Goal: Transaction & Acquisition: Purchase product/service

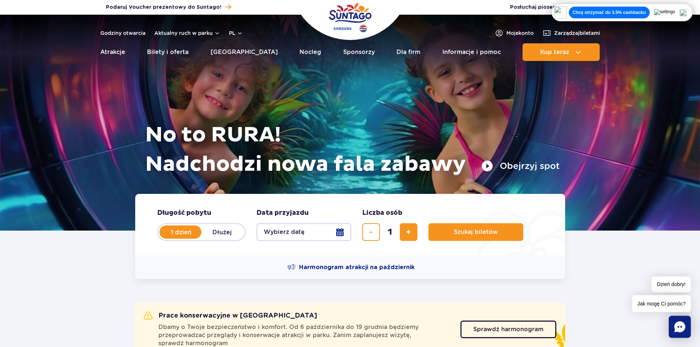
click at [341, 232] on button "Wybierz datę" at bounding box center [303, 232] width 95 height 18
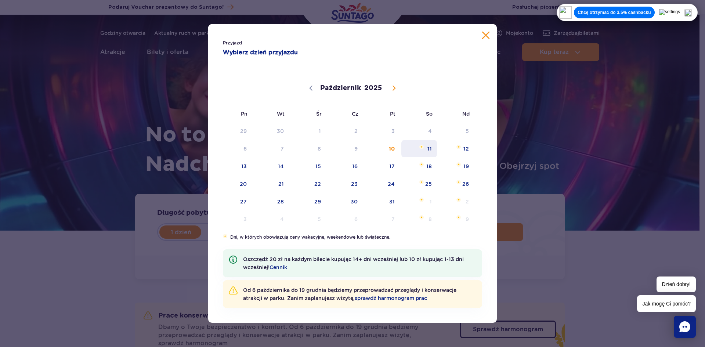
click at [425, 149] on span "11" at bounding box center [419, 148] width 37 height 17
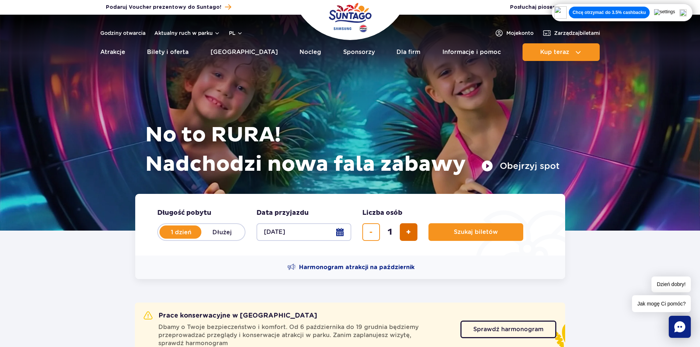
click at [410, 232] on span "dodaj bilet" at bounding box center [408, 232] width 5 height 0
drag, startPoint x: 410, startPoint y: 232, endPoint x: 402, endPoint y: 236, distance: 8.2
click at [409, 232] on span "dodaj bilet" at bounding box center [408, 232] width 5 height 0
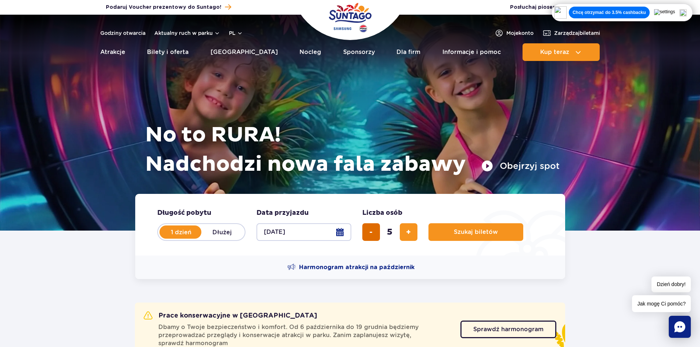
click at [372, 228] on button "usuń bilet" at bounding box center [371, 232] width 18 height 18
type input "4"
click at [469, 234] on span "Szukaj biletów" at bounding box center [473, 232] width 44 height 7
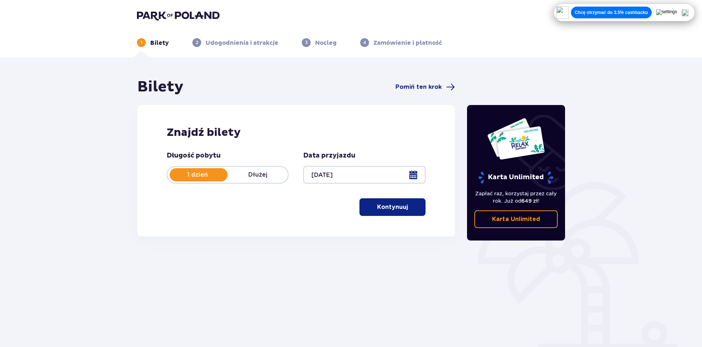
click at [377, 206] on p "Kontynuuj" at bounding box center [392, 207] width 31 height 8
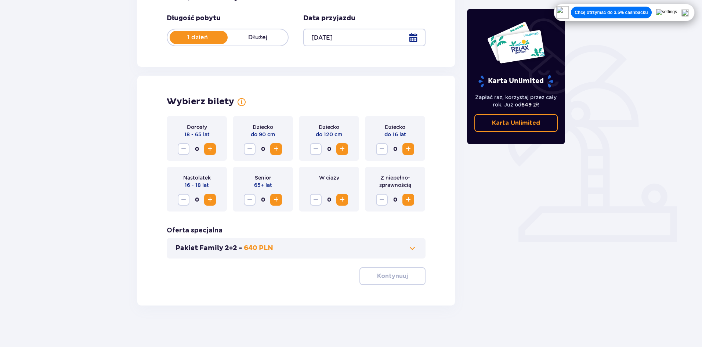
scroll to position [140, 0]
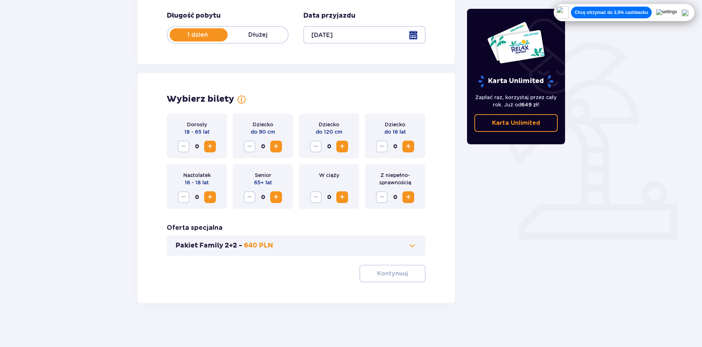
click at [209, 145] on span "Zwiększ" at bounding box center [210, 146] width 9 height 9
click at [406, 278] on button "Kontynuuj" at bounding box center [392, 274] width 66 height 18
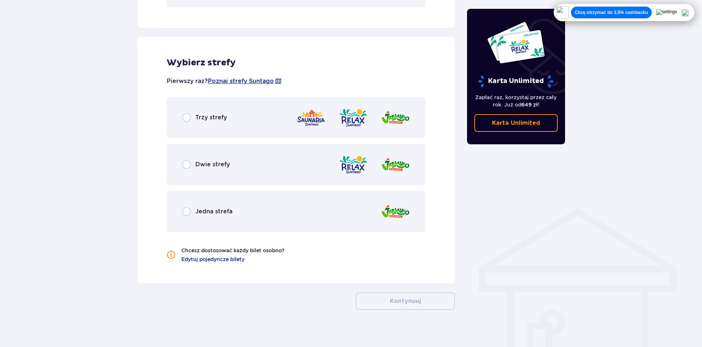
scroll to position [395, 0]
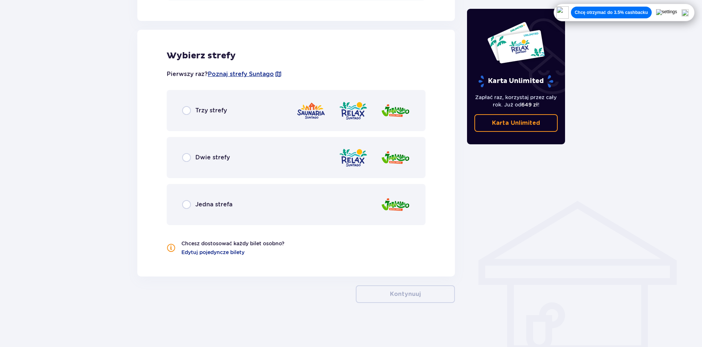
click at [277, 147] on div "Dwie strefy" at bounding box center [296, 157] width 259 height 41
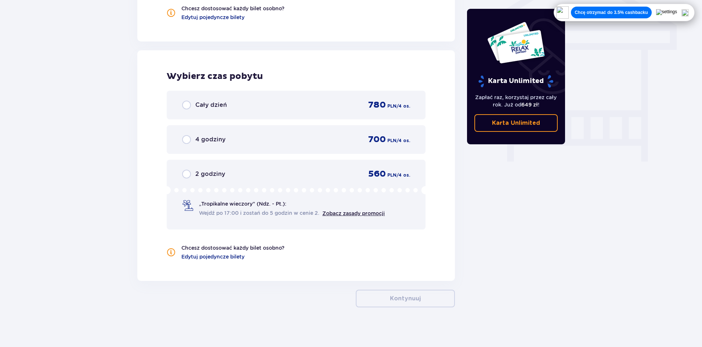
scroll to position [635, 0]
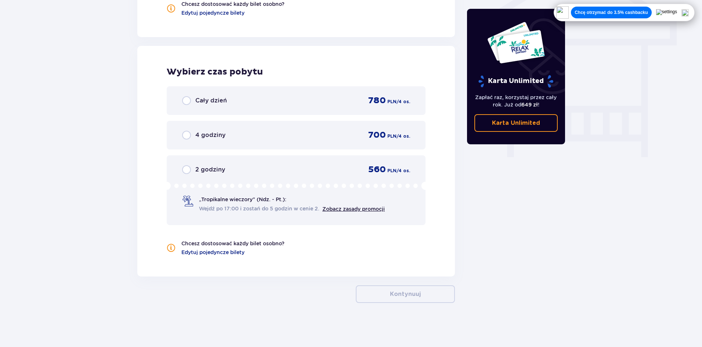
click at [274, 98] on div "Cały dzień 780 PLN / 4 os." at bounding box center [296, 100] width 228 height 11
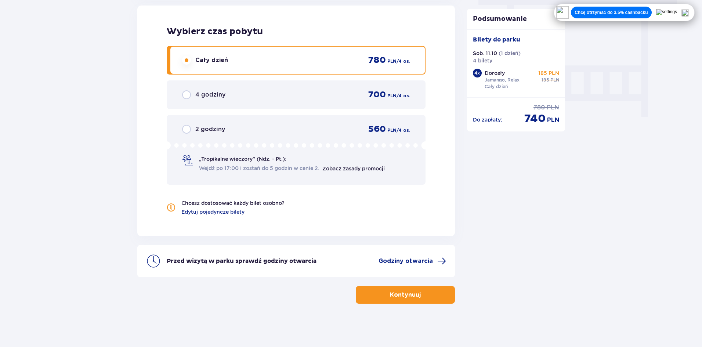
scroll to position [676, 0]
click at [399, 297] on p "Kontynuuj" at bounding box center [405, 294] width 31 height 8
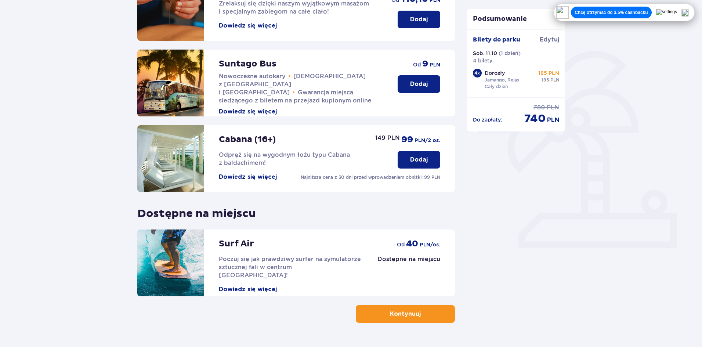
scroll to position [151, 0]
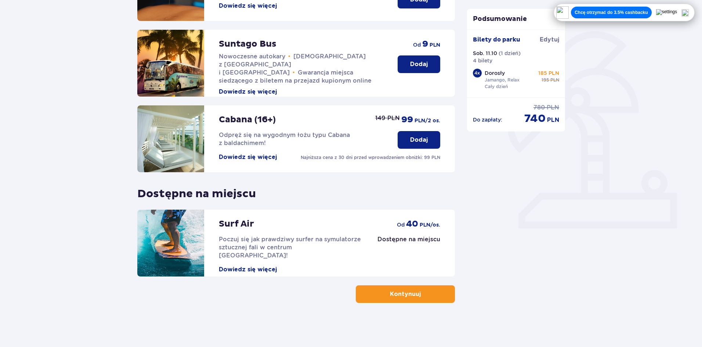
click at [444, 296] on button "Kontynuuj" at bounding box center [405, 294] width 99 height 18
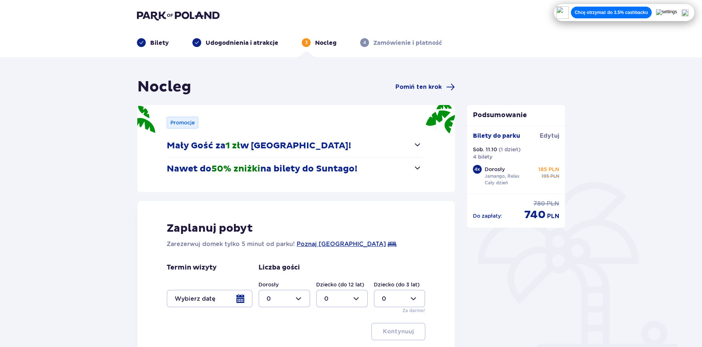
click at [417, 167] on span "button" at bounding box center [417, 167] width 9 height 9
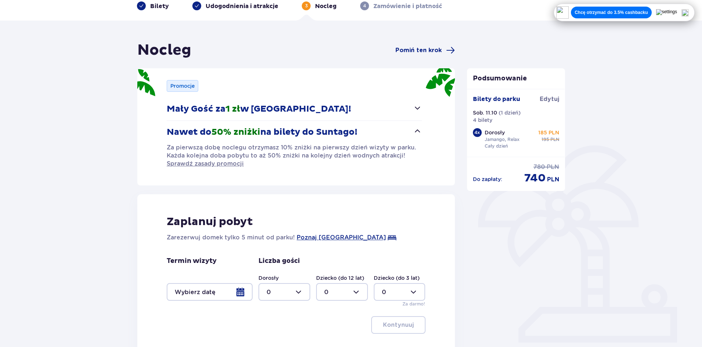
scroll to position [73, 0]
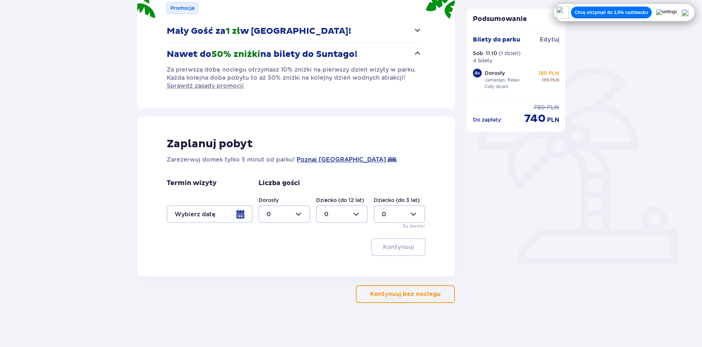
click at [408, 291] on p "Kontynuuj bez noclegu" at bounding box center [405, 294] width 71 height 8
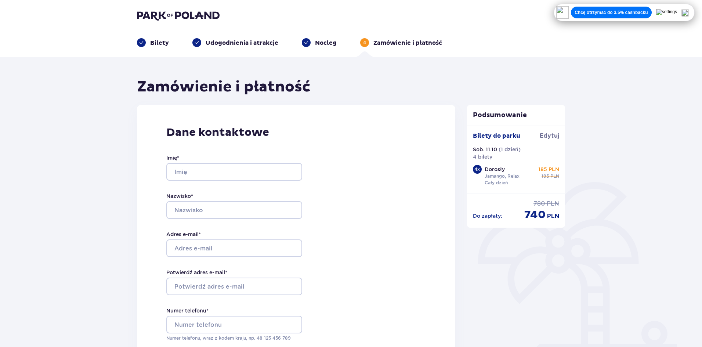
click at [161, 10] on header "Bilety Udogodnienia i atrakcje Nocleg 4 Zamówienie i płatność" at bounding box center [351, 28] width 702 height 57
click at [162, 18] on img at bounding box center [178, 15] width 83 height 10
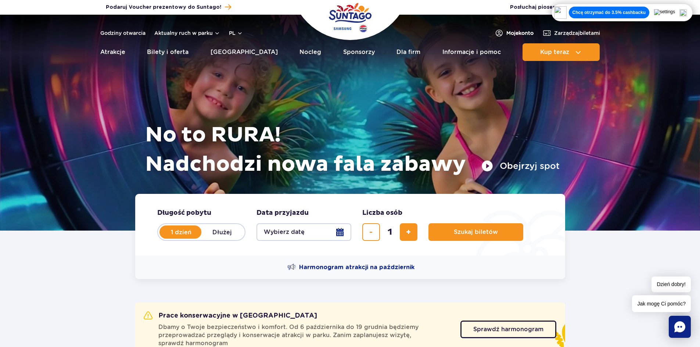
click at [521, 33] on span "Moje konto" at bounding box center [519, 32] width 27 height 7
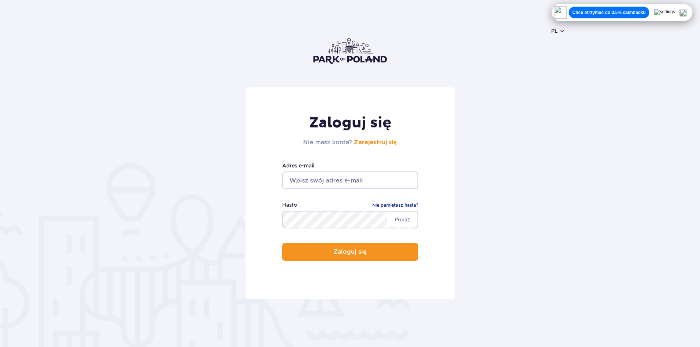
click at [366, 174] on input "email" at bounding box center [350, 180] width 136 height 18
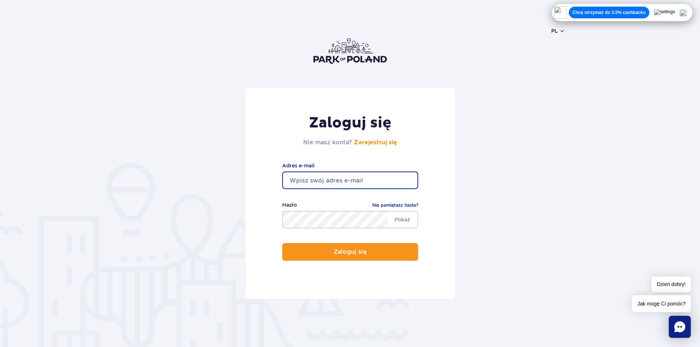
type input "sagan189@wp.pl"
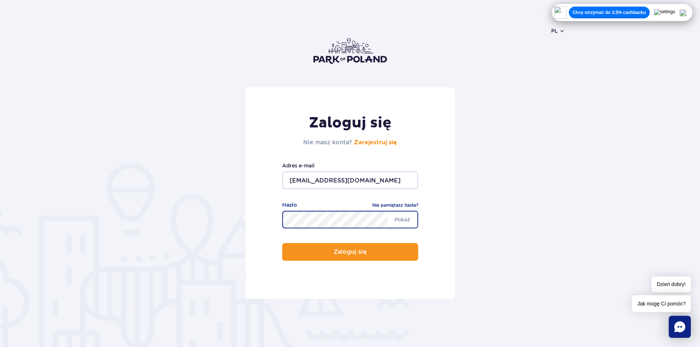
click at [282, 243] on button "Zaloguj się" at bounding box center [350, 252] width 136 height 18
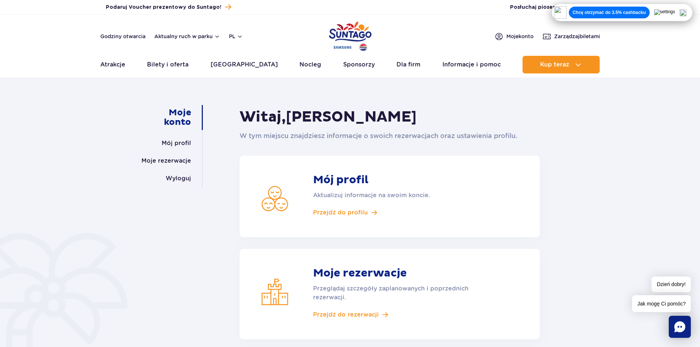
click at [358, 35] on img "Park of Poland" at bounding box center [350, 36] width 43 height 34
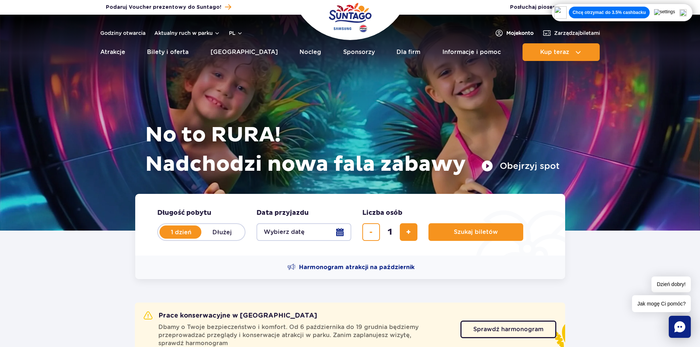
click at [516, 31] on span "Moje konto" at bounding box center [519, 32] width 27 height 7
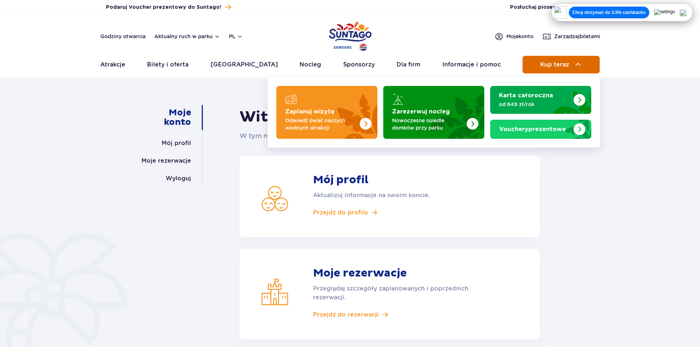
click at [552, 68] on span "Kup teraz" at bounding box center [554, 64] width 29 height 7
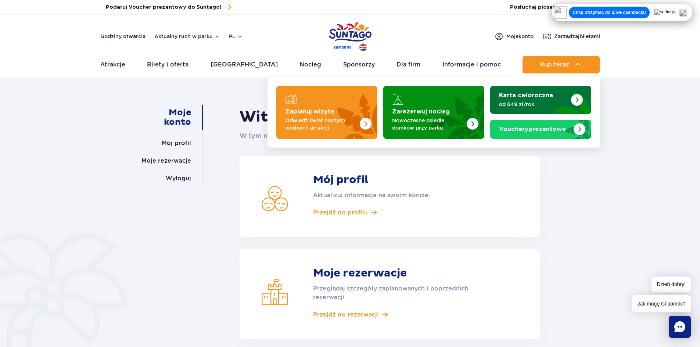
click at [580, 102] on img "Karta całoroczna" at bounding box center [577, 100] width 12 height 12
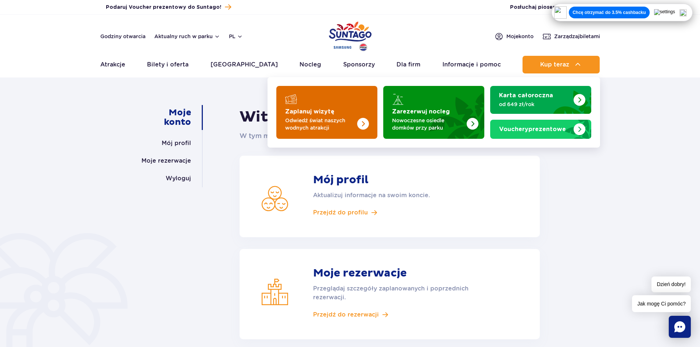
click at [354, 130] on p "Odwiedź świat naszych wodnych atrakcji" at bounding box center [321, 124] width 72 height 15
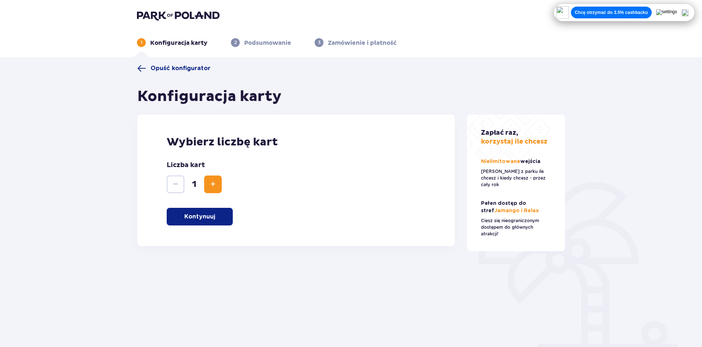
click at [220, 181] on button "Zwiększ" at bounding box center [213, 185] width 18 height 18
click at [217, 215] on button "Kontynuuj" at bounding box center [200, 217] width 66 height 18
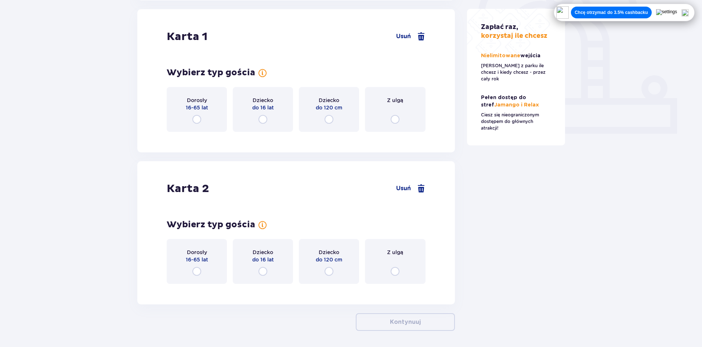
scroll to position [246, 0]
click at [201, 113] on div "Dorosły 16-65 lat" at bounding box center [197, 109] width 60 height 45
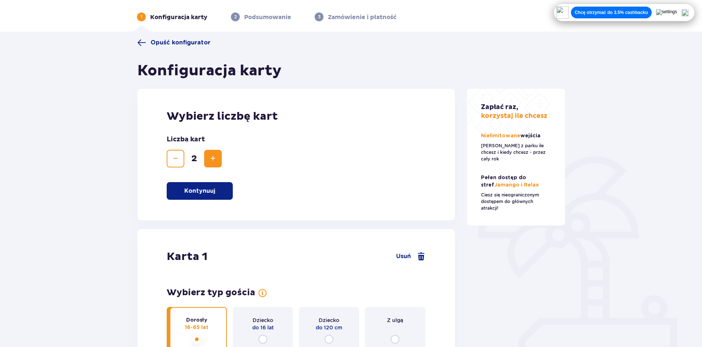
scroll to position [25, 0]
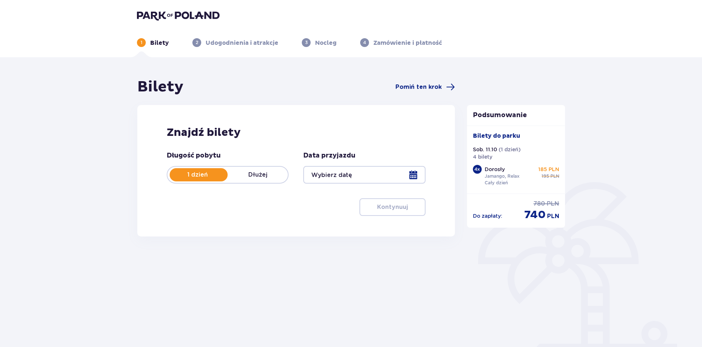
type input "[DATE]"
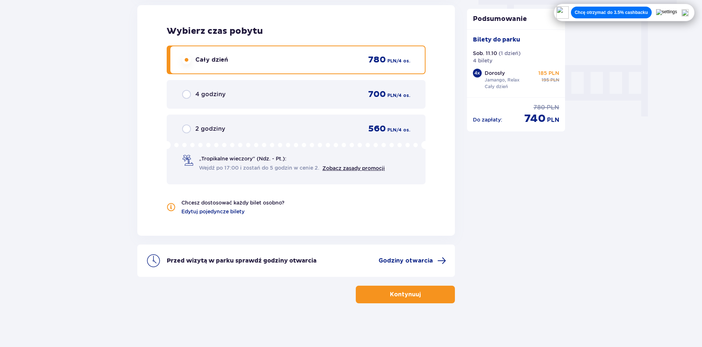
scroll to position [676, 0]
click at [401, 290] on p "Kontynuuj" at bounding box center [405, 294] width 31 height 8
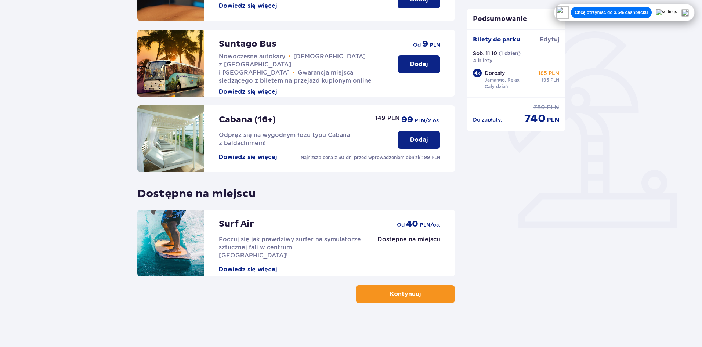
click at [395, 297] on p "Kontynuuj" at bounding box center [405, 294] width 31 height 8
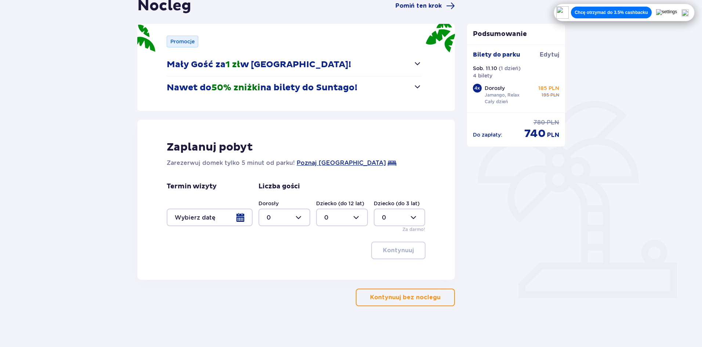
scroll to position [84, 0]
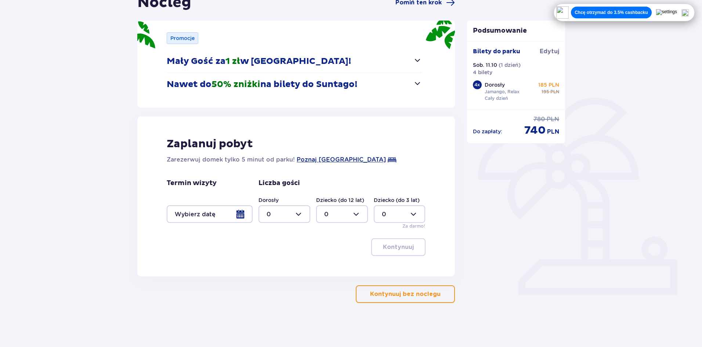
click at [386, 291] on p "Kontynuuj bez noclegu" at bounding box center [405, 294] width 71 height 8
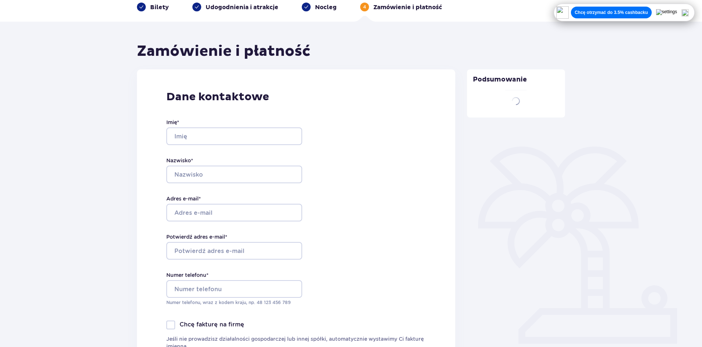
type input "Adrian"
type input "Sosnowski"
type input "sagan189@wp.pl"
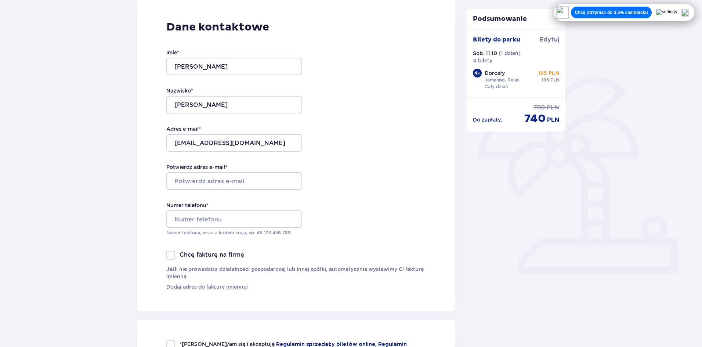
scroll to position [110, 0]
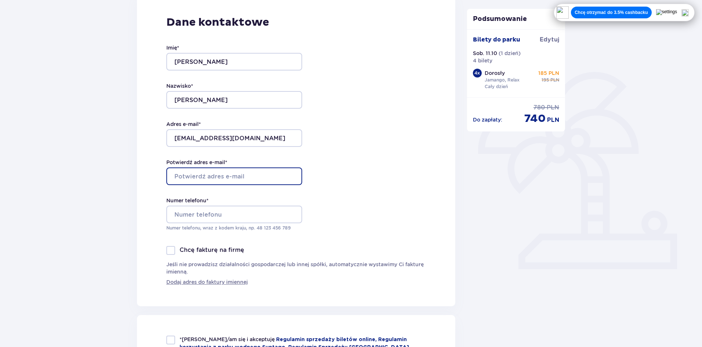
click at [219, 173] on input "Potwierdź adres e-mail *" at bounding box center [234, 176] width 136 height 18
click at [411, 174] on div "Dane kontaktowe Imię * Adrian Nazwisko * Sosnowski Adres e-mail * sagan189@wp.p…" at bounding box center [296, 150] width 318 height 311
click at [240, 175] on input "Potwierdź adres e-mail *" at bounding box center [234, 176] width 136 height 18
type input "[EMAIL_ADDRESS][DOMAIN_NAME]"
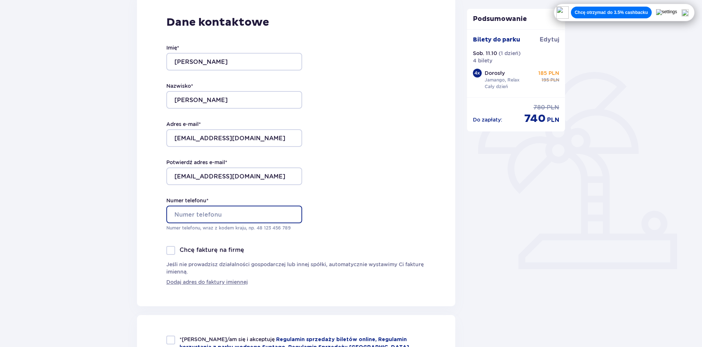
click at [177, 218] on input "Numer telefonu *" at bounding box center [234, 215] width 136 height 18
type input "533185525"
click at [370, 219] on div "Dane kontaktowe Imię * [PERSON_NAME] * [PERSON_NAME] Adres e-mail * [EMAIL_ADDR…" at bounding box center [296, 150] width 318 height 311
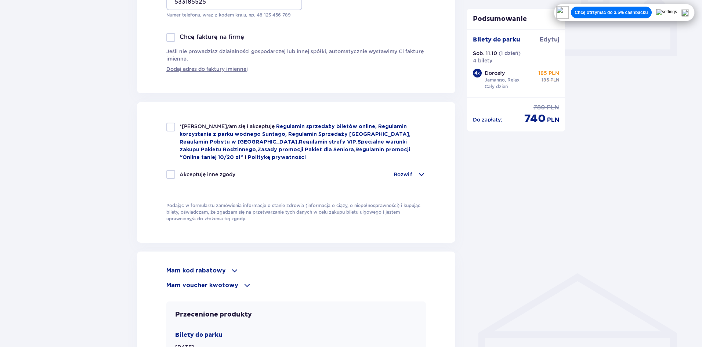
scroll to position [330, 0]
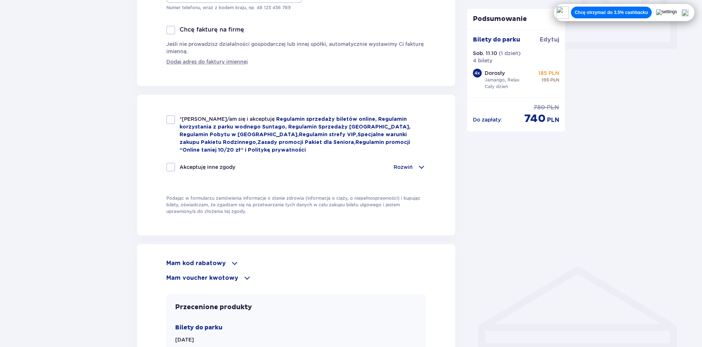
click at [167, 129] on div "*Zapoznałem/am się i akceptuję Regulamin sprzedaży biletów online, Regulamin ko…" at bounding box center [296, 134] width 260 height 39
checkbox input "true"
click at [171, 159] on div "*Zapoznałem/am się i akceptuję Regulamin sprzedaży biletów online, Regulamin ko…" at bounding box center [296, 147] width 260 height 65
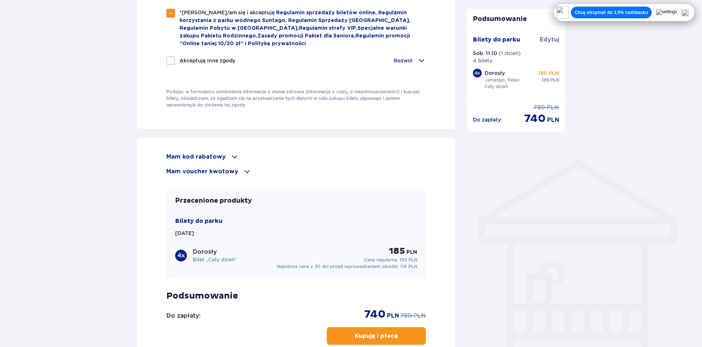
scroll to position [441, 0]
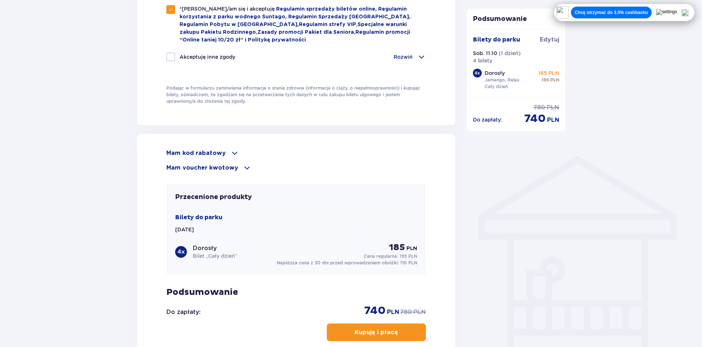
click at [236, 151] on span at bounding box center [234, 153] width 9 height 9
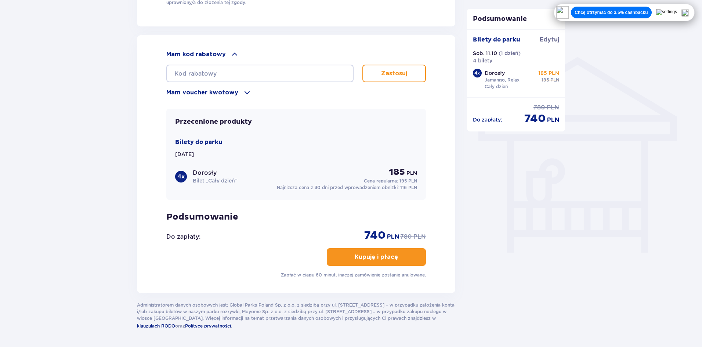
scroll to position [551, 0]
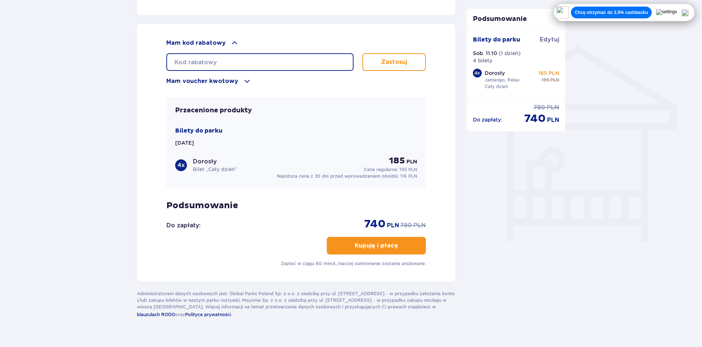
click at [231, 59] on input "text" at bounding box center [259, 62] width 187 height 18
type input "LDD33YHL4J7QRC"
click at [384, 62] on p "Zastosuj" at bounding box center [394, 62] width 26 height 8
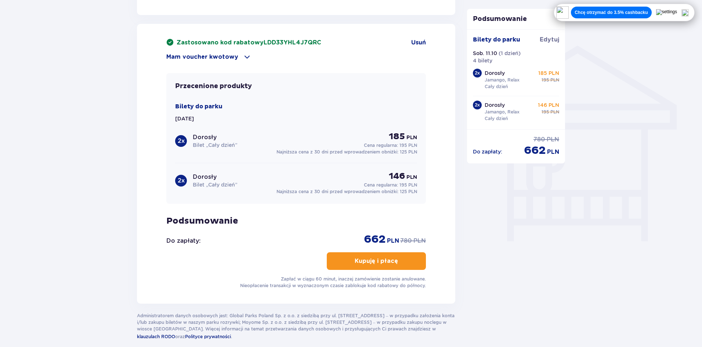
click at [396, 254] on button "Kupuję i płacę" at bounding box center [376, 261] width 99 height 18
click at [388, 249] on div "Zastosowano kod rabatowy LDD33YHL4J7QRC Usuń Mam voucher kwotowy Zastosuj Przec…" at bounding box center [296, 164] width 260 height 250
click at [384, 268] on button "Kupuję i płacę" at bounding box center [376, 261] width 99 height 18
click at [386, 260] on p "Kupuję i płacę" at bounding box center [376, 261] width 43 height 8
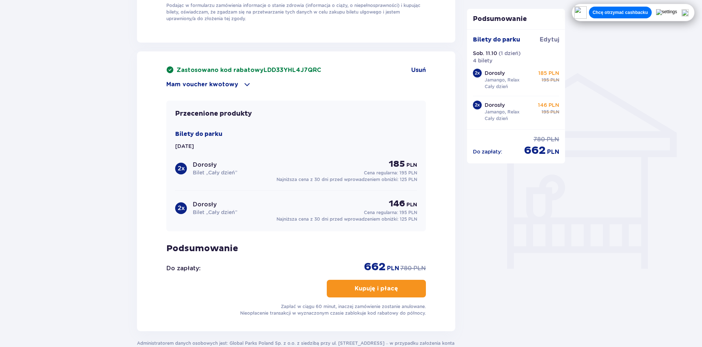
scroll to position [586, 0]
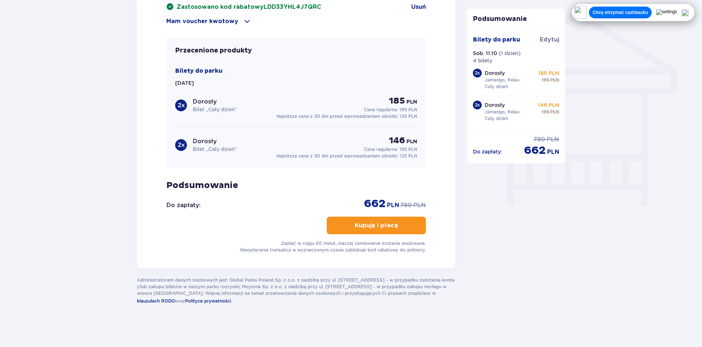
click at [383, 218] on button "Kupuję i płacę" at bounding box center [376, 226] width 99 height 18
click at [382, 220] on button "Kupuję i płacę" at bounding box center [376, 226] width 99 height 18
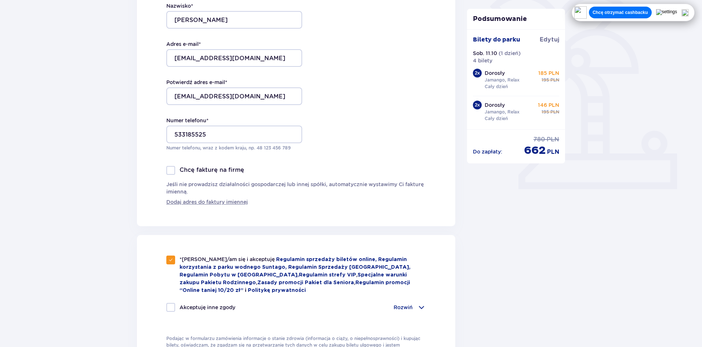
scroll to position [330, 0]
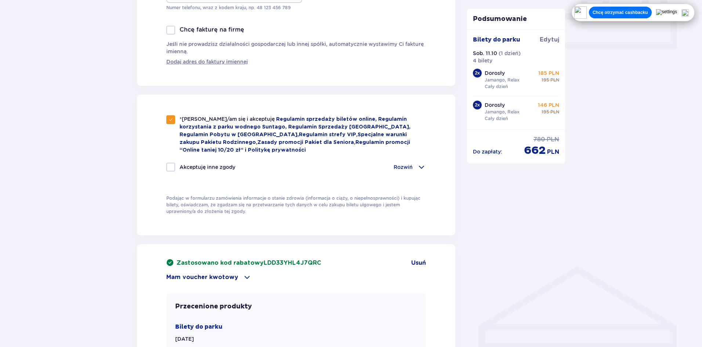
click at [172, 120] on span at bounding box center [171, 120] width 4 height 4
click at [172, 120] on div at bounding box center [170, 119] width 9 height 9
checkbox input "true"
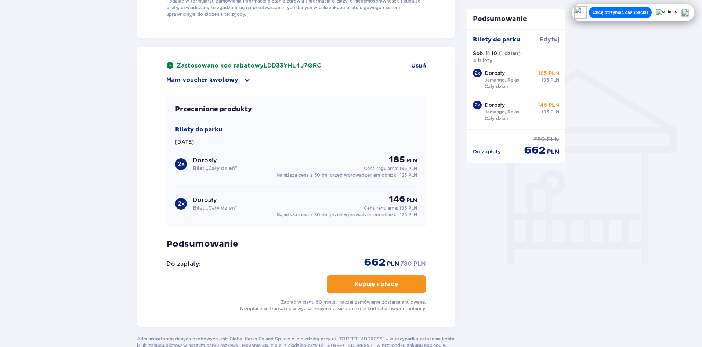
scroll to position [551, 0]
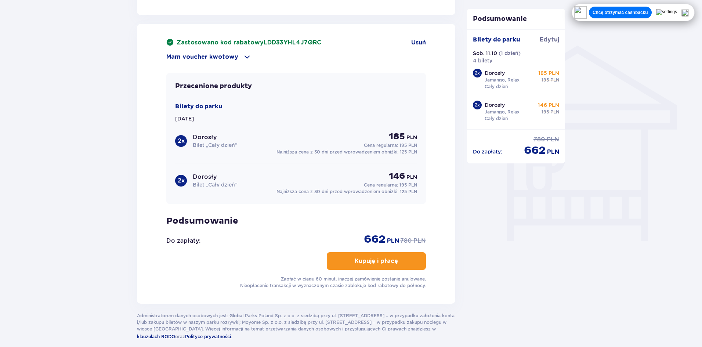
click at [383, 253] on button "Kupuję i płacę" at bounding box center [376, 261] width 99 height 18
click at [376, 262] on p "Kupuję i płacę" at bounding box center [376, 261] width 43 height 8
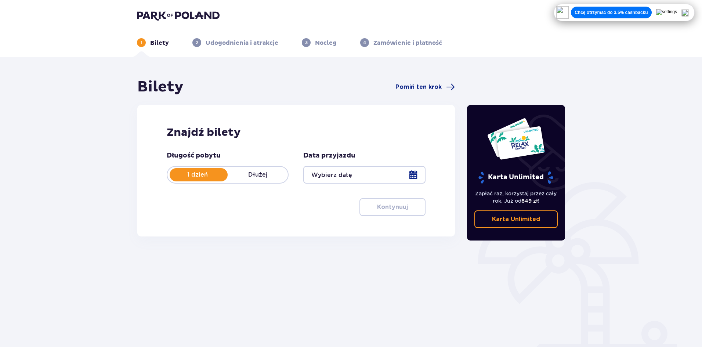
click at [178, 17] on img at bounding box center [178, 15] width 83 height 10
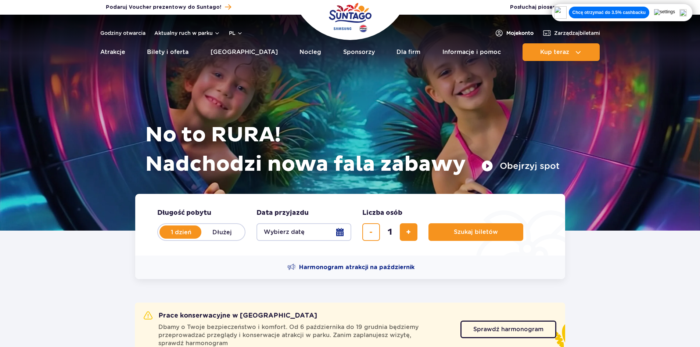
click at [520, 31] on span "Moje konto" at bounding box center [519, 32] width 27 height 7
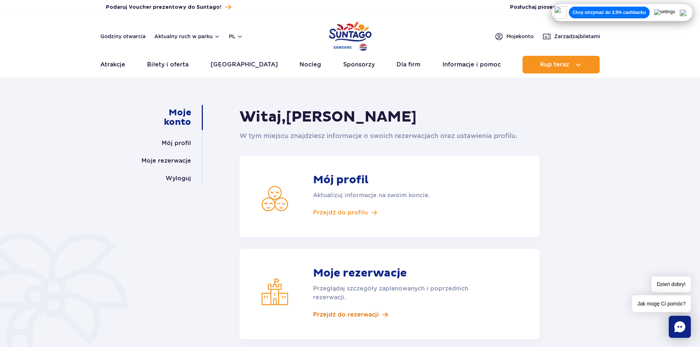
click at [340, 314] on span "Przejdź do rezerwacji" at bounding box center [346, 315] width 66 height 8
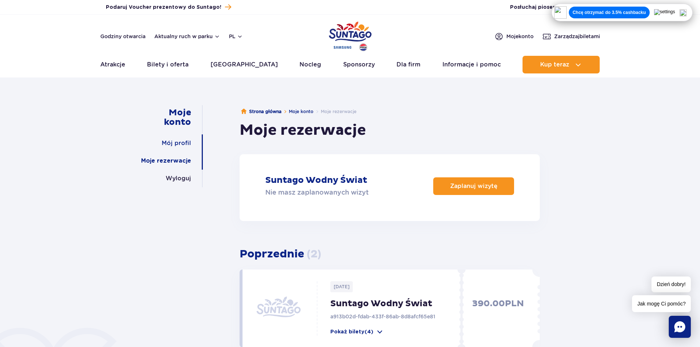
click at [180, 142] on link "Mój profil" at bounding box center [176, 143] width 29 height 18
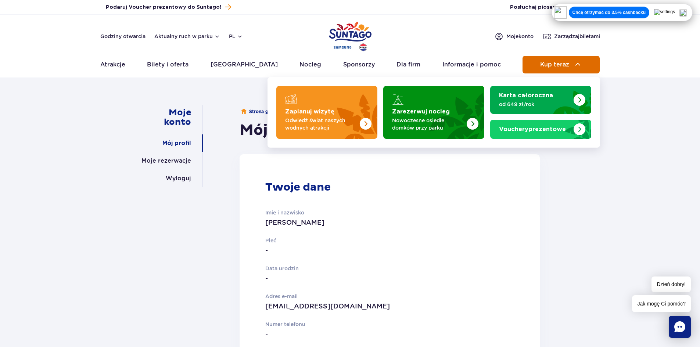
click at [542, 62] on span "Kup teraz" at bounding box center [554, 64] width 29 height 7
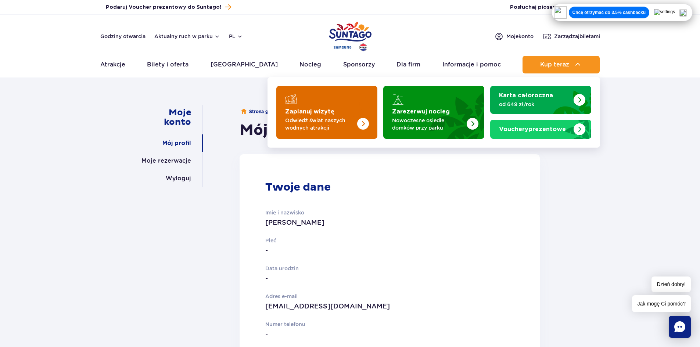
click at [321, 115] on img "Zaplanuj wizytę" at bounding box center [348, 110] width 58 height 57
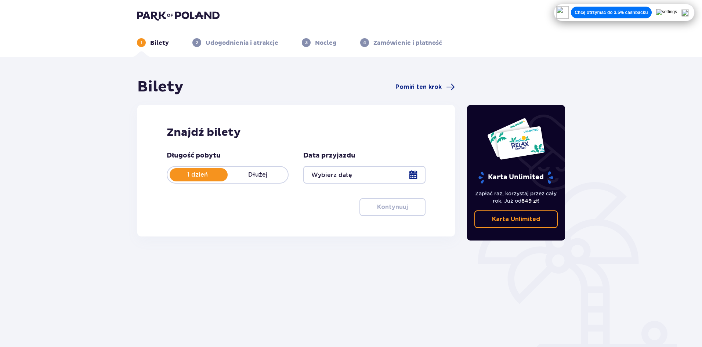
click at [377, 180] on div at bounding box center [364, 175] width 122 height 18
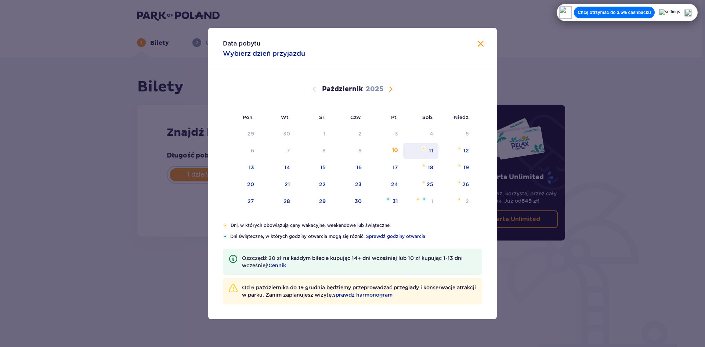
click at [427, 151] on div "11" at bounding box center [421, 151] width 36 height 16
type input "[DATE]"
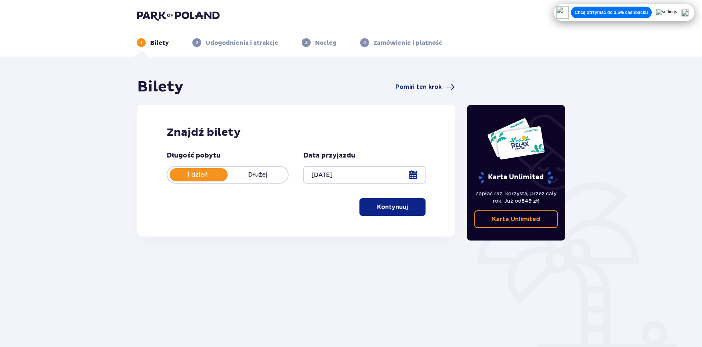
click at [393, 203] on button "Kontynuuj" at bounding box center [392, 207] width 66 height 18
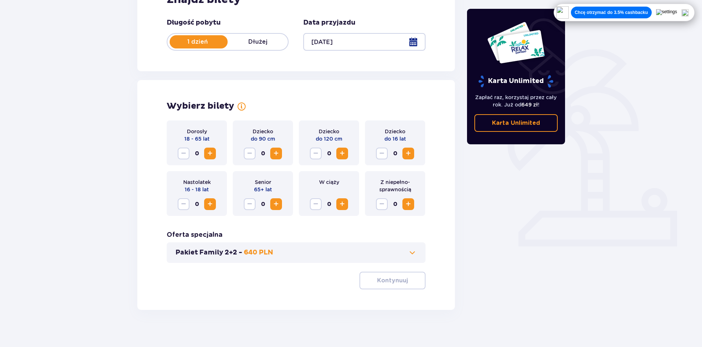
scroll to position [140, 0]
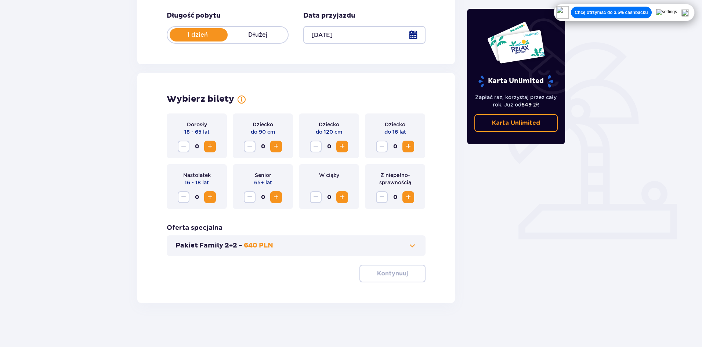
click at [208, 149] on span "Zwiększ" at bounding box center [210, 146] width 9 height 9
click at [400, 279] on button "Kontynuuj" at bounding box center [392, 274] width 66 height 18
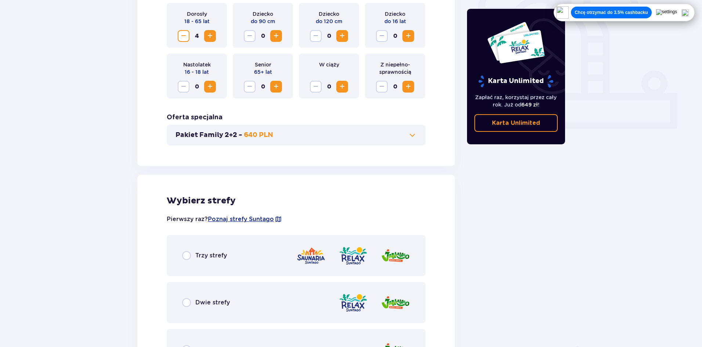
scroll to position [249, 0]
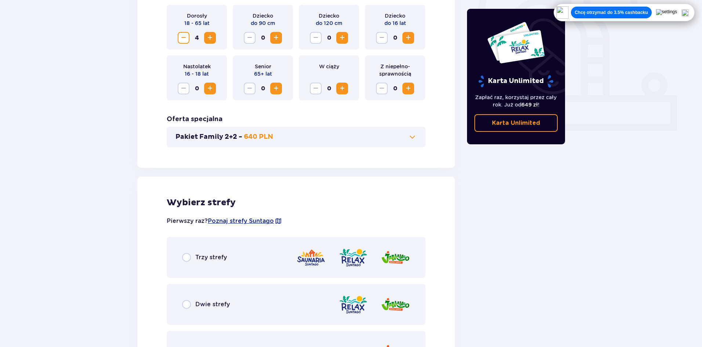
click at [371, 144] on div "Pakiet Family 2+2 - 640 PLN" at bounding box center [296, 137] width 259 height 21
click at [373, 138] on button "Pakiet Family 2+2 - 640 PLN" at bounding box center [296, 137] width 241 height 9
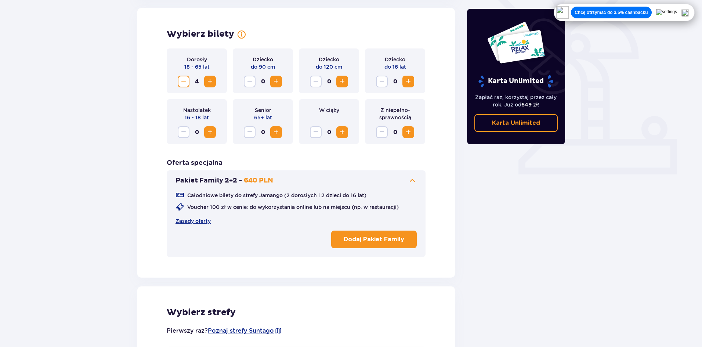
scroll to position [204, 0]
click at [411, 179] on span at bounding box center [412, 181] width 9 height 9
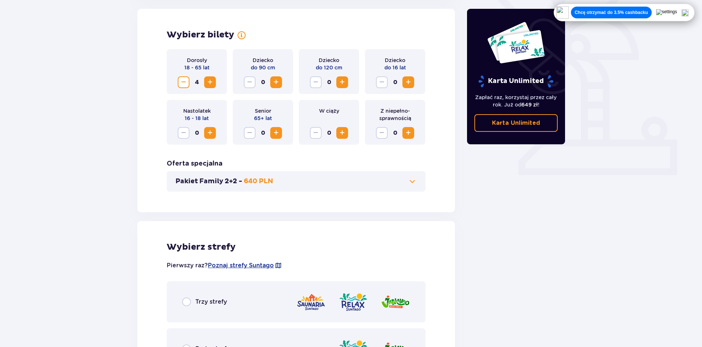
click at [411, 179] on span at bounding box center [412, 181] width 9 height 9
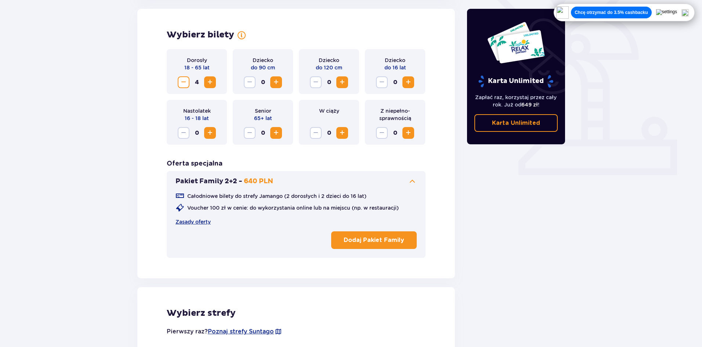
click at [411, 179] on span at bounding box center [412, 181] width 9 height 9
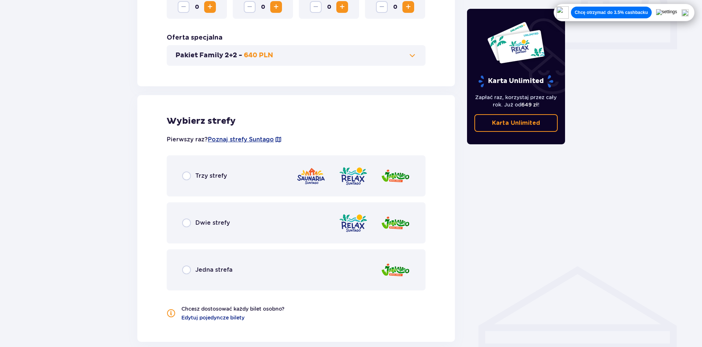
scroll to position [388, 0]
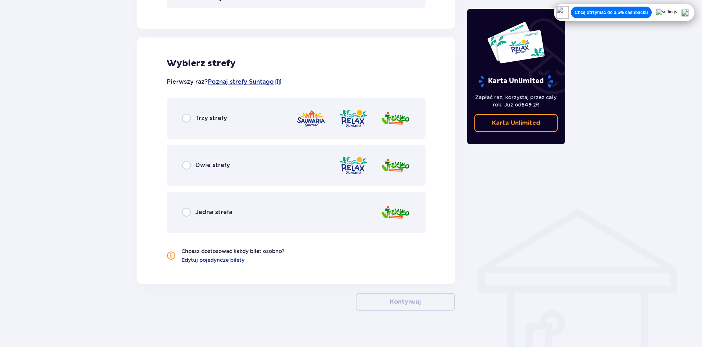
drag, startPoint x: 276, startPoint y: 170, endPoint x: 293, endPoint y: 202, distance: 35.8
click at [276, 170] on div "Dwie strefy" at bounding box center [296, 165] width 259 height 41
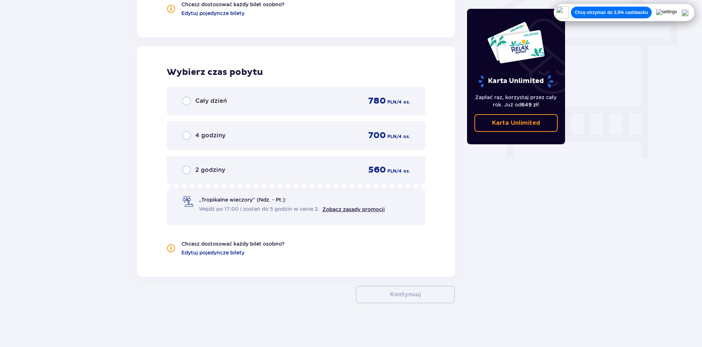
scroll to position [635, 0]
click at [267, 95] on div "Cały dzień 780 PLN / 4 os." at bounding box center [296, 100] width 228 height 11
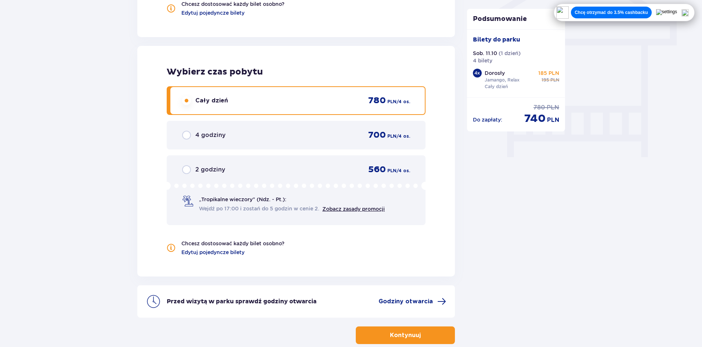
click at [416, 335] on button "Kontynuuj" at bounding box center [405, 335] width 99 height 18
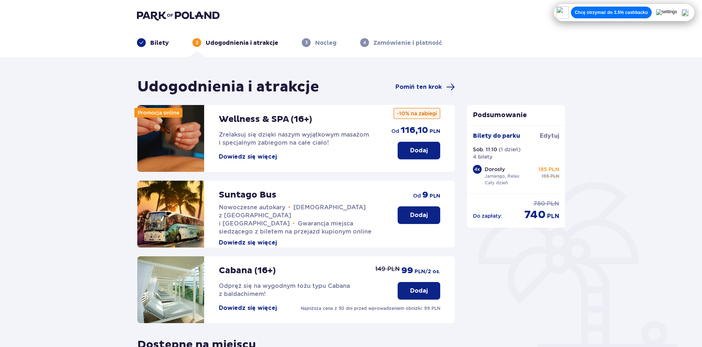
click at [641, 13] on p "Chcę otrzymać do 3.5% cashbacku" at bounding box center [611, 13] width 73 height 6
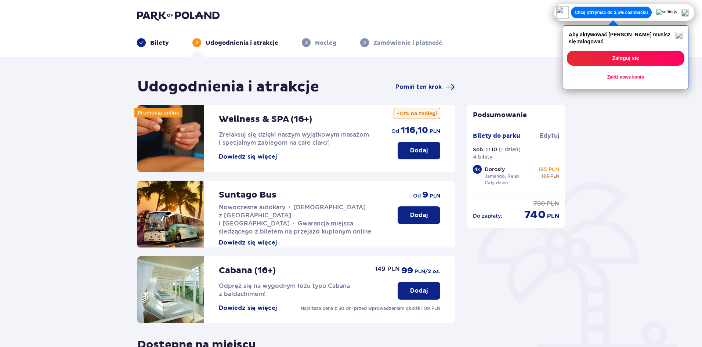
click at [683, 36] on img at bounding box center [678, 35] width 7 height 7
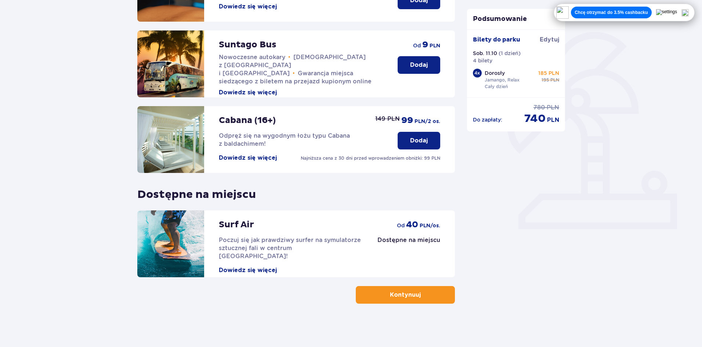
scroll to position [151, 0]
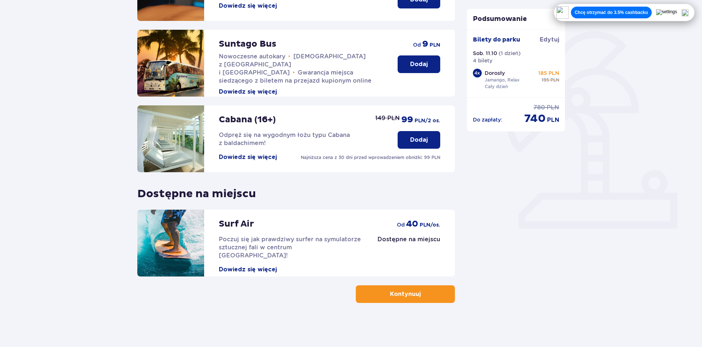
click at [412, 291] on p "Kontynuuj" at bounding box center [405, 294] width 31 height 8
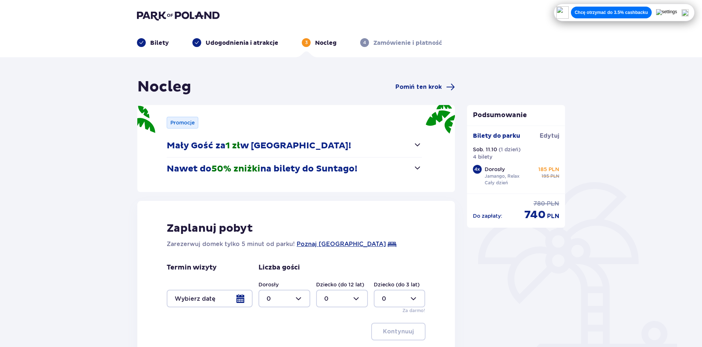
scroll to position [84, 0]
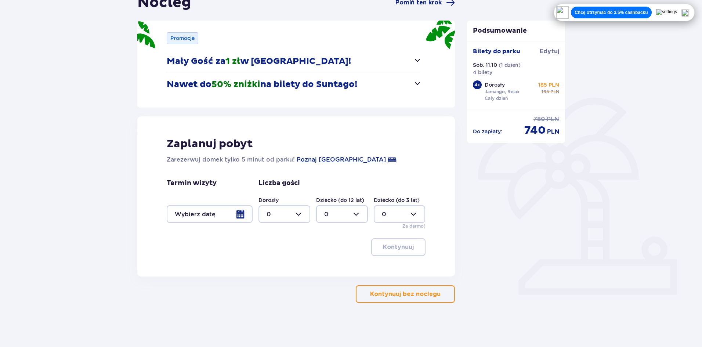
click at [393, 289] on button "Kontynuuj bez noclegu" at bounding box center [405, 294] width 99 height 18
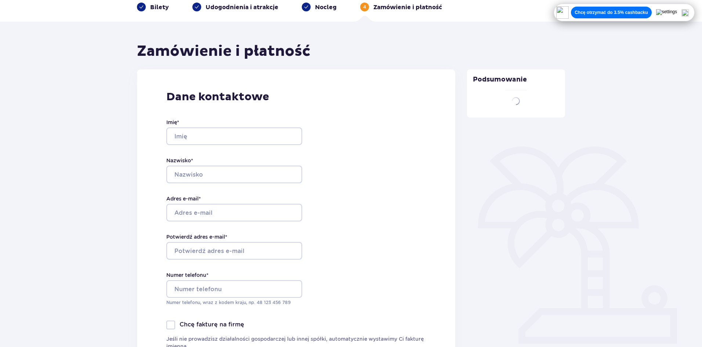
type input "Adrian"
type input "Sosnowski"
type input "sagan189@wp.pl"
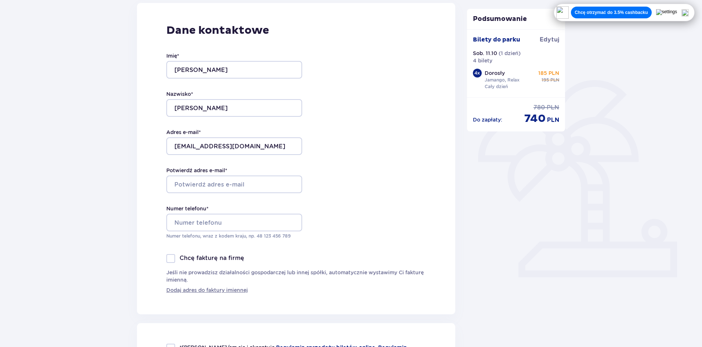
scroll to position [110, 0]
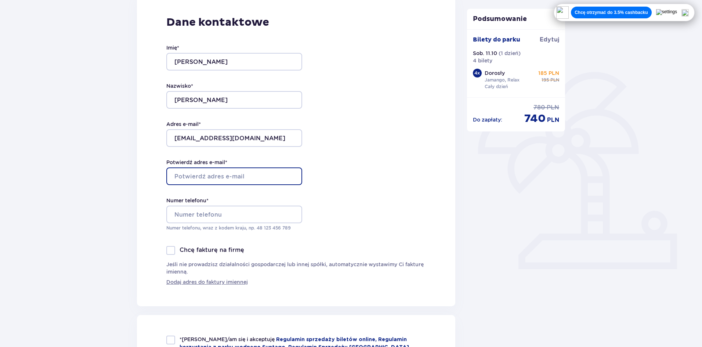
click at [252, 181] on input "Potwierdź adres e-mail *" at bounding box center [234, 176] width 136 height 18
type input "[EMAIL_ADDRESS][DOMAIN_NAME]"
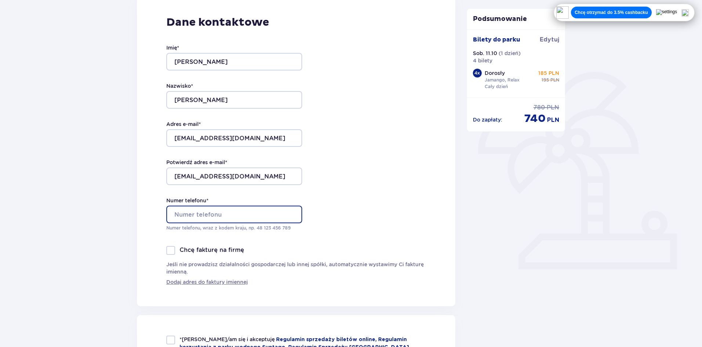
type input "533185525"
click at [369, 226] on div "Dane kontaktowe Imię * Adrian Nazwisko * Sosnowski Adres e-mail * sagan189@wp.p…" at bounding box center [296, 150] width 318 height 311
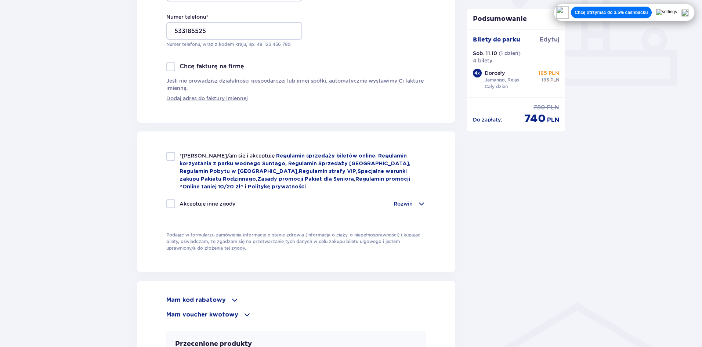
click at [185, 156] on span "*Zapoznałem/am się i akceptuję" at bounding box center [228, 156] width 97 height 6
checkbox input "true"
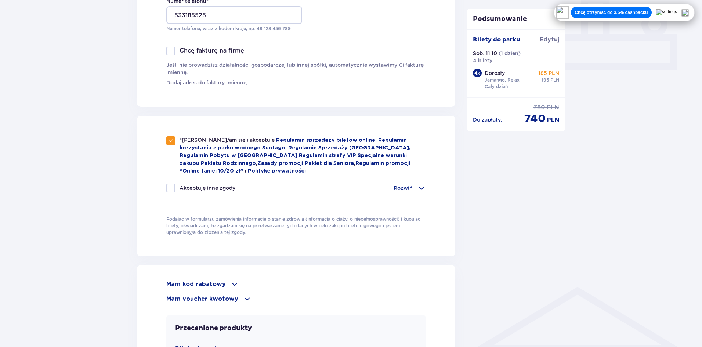
scroll to position [514, 0]
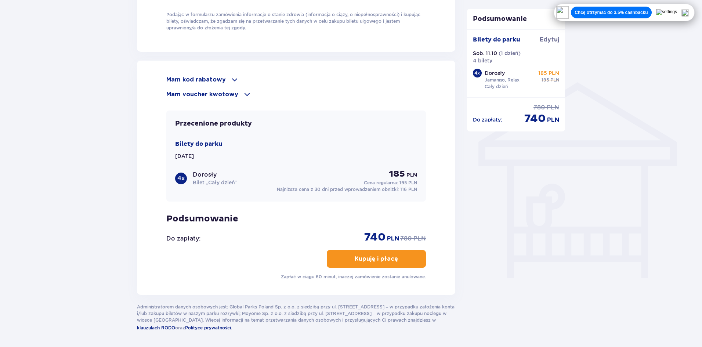
click at [219, 73] on div "Mam kod rabatowy Zastosuj Mam voucher kwotowy Zastosuj Przecenione produkty Bil…" at bounding box center [296, 178] width 318 height 234
click at [220, 76] on p "Mam kod rabatowy" at bounding box center [195, 80] width 59 height 8
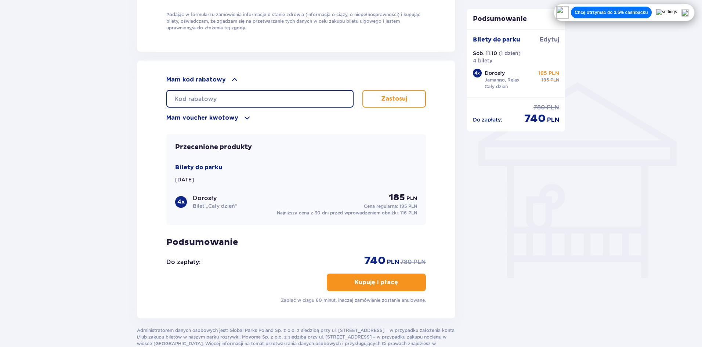
click at [222, 90] on input "text" at bounding box center [259, 99] width 187 height 18
type input "LDD33YHL4J7QRC"
click at [417, 101] on button "Zastosuj" at bounding box center [394, 99] width 64 height 18
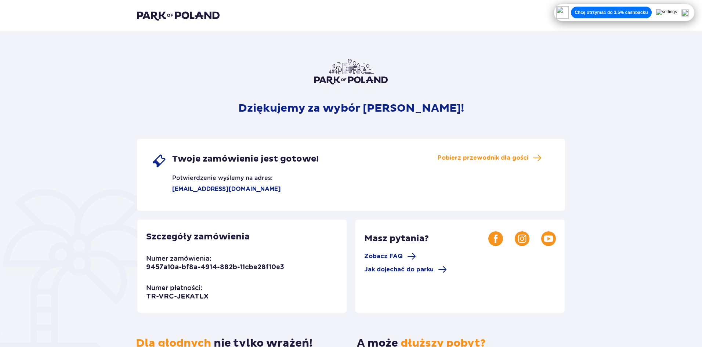
click at [189, 14] on img at bounding box center [178, 15] width 83 height 10
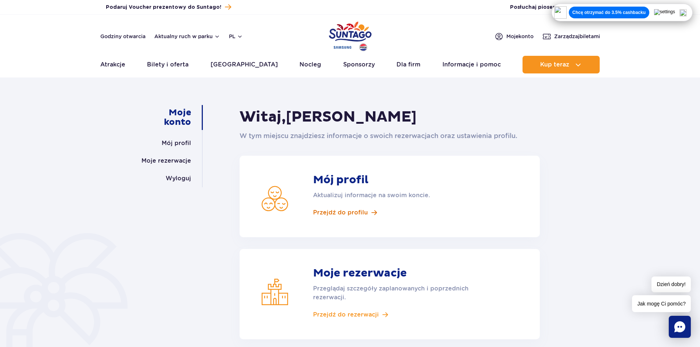
click at [344, 214] on span "Przejdź do profilu" at bounding box center [340, 213] width 55 height 8
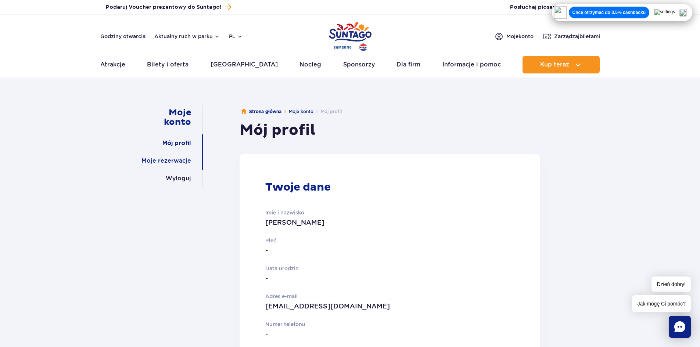
click at [166, 158] on link "Moje rezerwacje" at bounding box center [166, 161] width 50 height 18
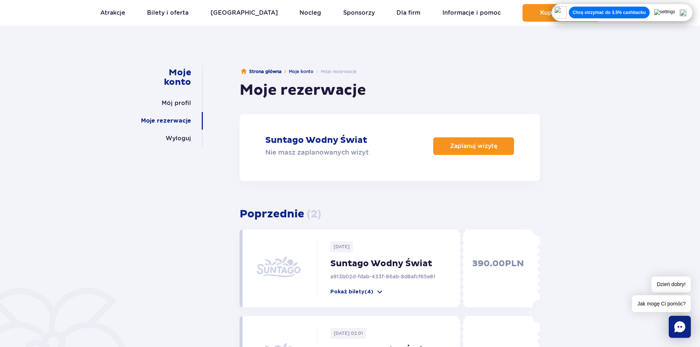
scroll to position [37, 0]
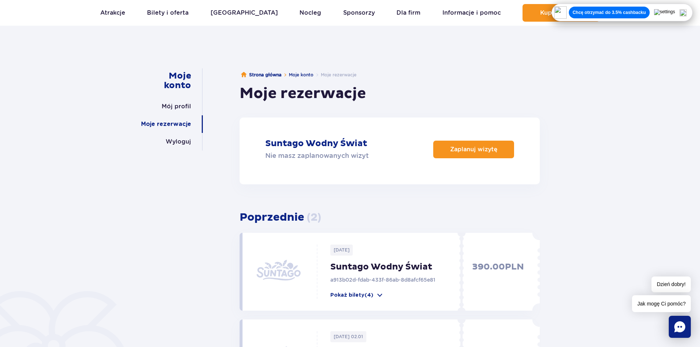
click at [686, 10] on img at bounding box center [682, 12] width 7 height 7
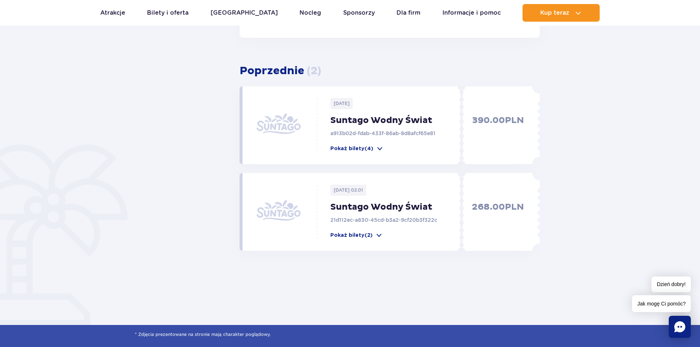
scroll to position [184, 0]
click at [370, 148] on p "Pokaż bilety (4)" at bounding box center [351, 148] width 43 height 7
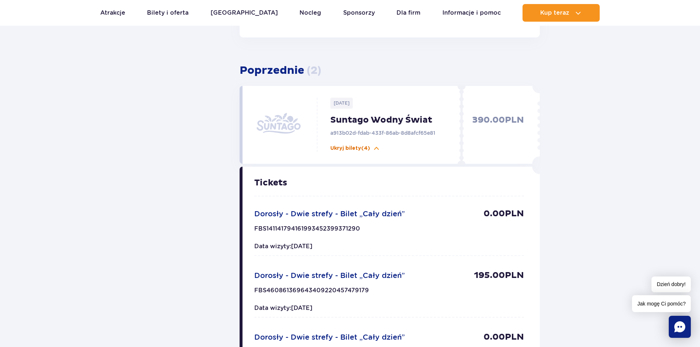
click at [377, 149] on span at bounding box center [376, 148] width 7 height 7
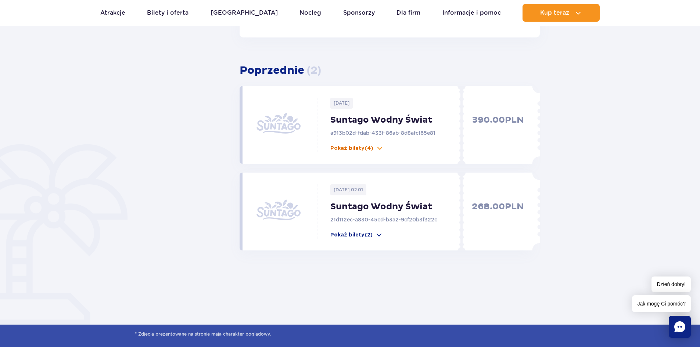
click at [377, 149] on span at bounding box center [379, 148] width 7 height 7
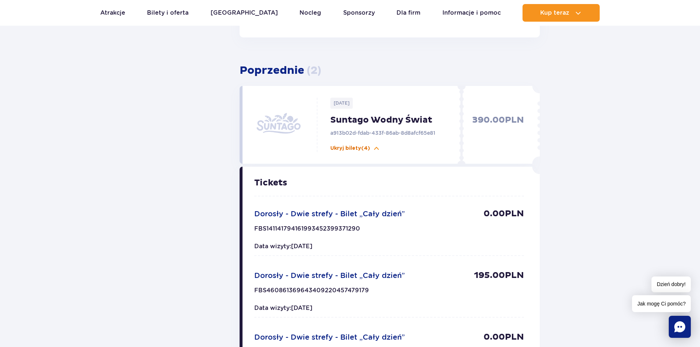
click at [377, 149] on span at bounding box center [376, 148] width 7 height 7
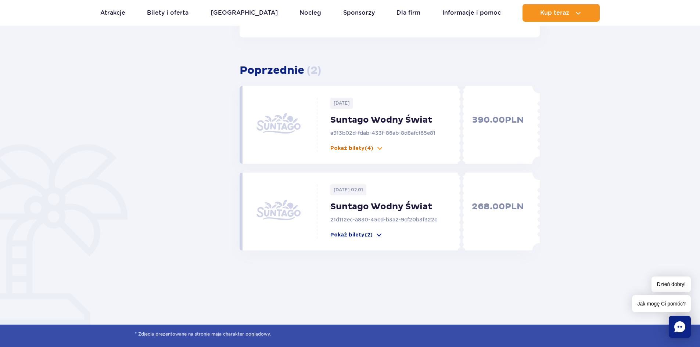
scroll to position [0, 0]
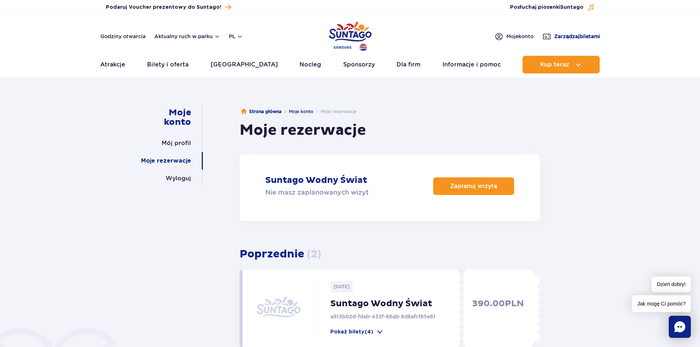
click at [568, 32] on link "Zarządzaj biletami" at bounding box center [571, 36] width 58 height 9
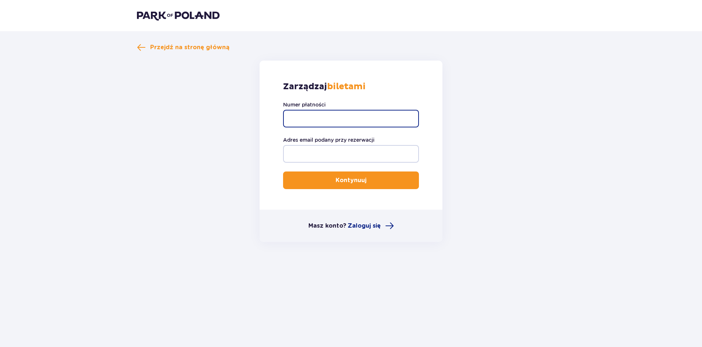
paste input "TR-VRC-JEKATLX/91233640893"
type input "TR-VRC-JEKATLX/91233640893"
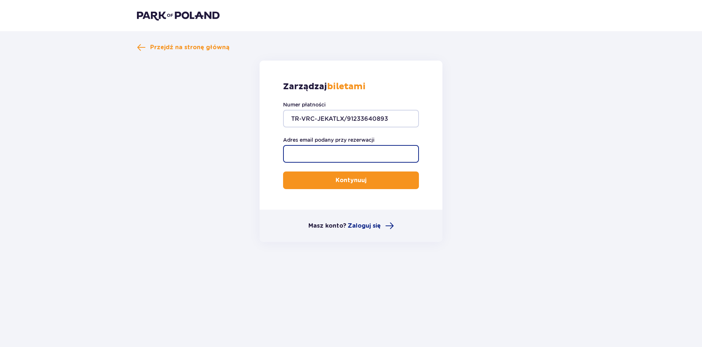
click at [311, 149] on input "Adres email podany przy rezerwacji" at bounding box center [351, 154] width 136 height 18
type input "sagan189@wp.pl"
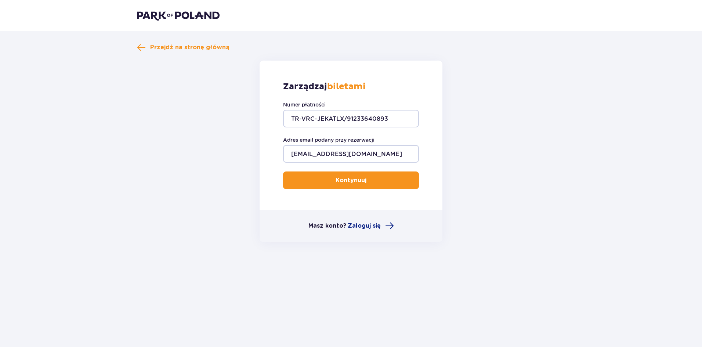
click at [349, 181] on p "Kontynuuj" at bounding box center [351, 180] width 31 height 8
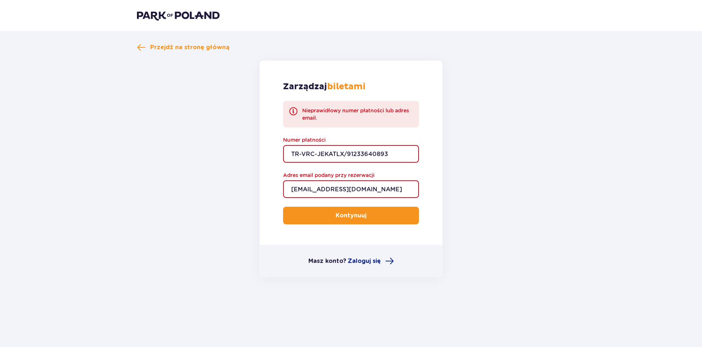
drag, startPoint x: 400, startPoint y: 153, endPoint x: 390, endPoint y: 153, distance: 9.2
click at [390, 153] on input "TR-VRC-JEKATLX/91233640893" at bounding box center [351, 154] width 136 height 18
drag, startPoint x: 390, startPoint y: 153, endPoint x: 208, endPoint y: 144, distance: 182.3
click at [208, 144] on form "Zarządzaj biletami Nieprawidłowy numer płatności lub adres email. Numer płatnoś…" at bounding box center [351, 169] width 428 height 217
paste input "text"
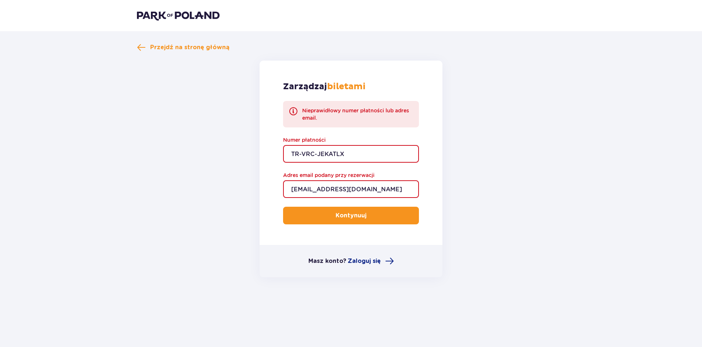
type input "TR-VRC-JEKATLX"
click at [353, 215] on p "Kontynuuj" at bounding box center [351, 216] width 31 height 8
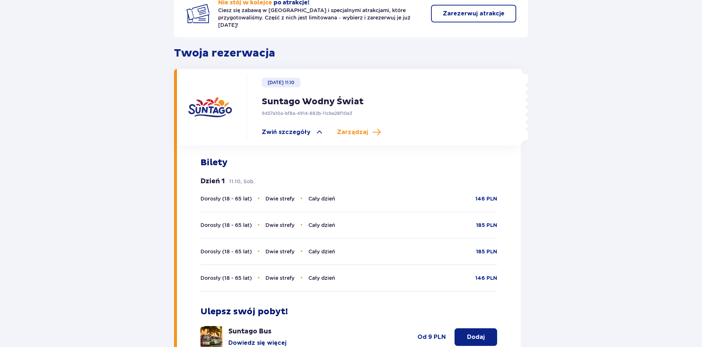
scroll to position [151, 0]
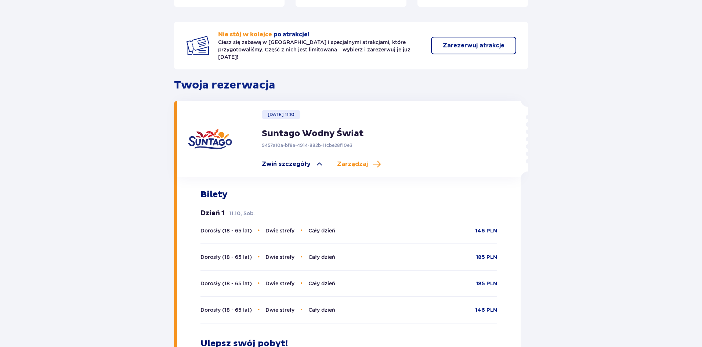
click at [294, 160] on span "Zwiń szczegóły" at bounding box center [286, 164] width 49 height 8
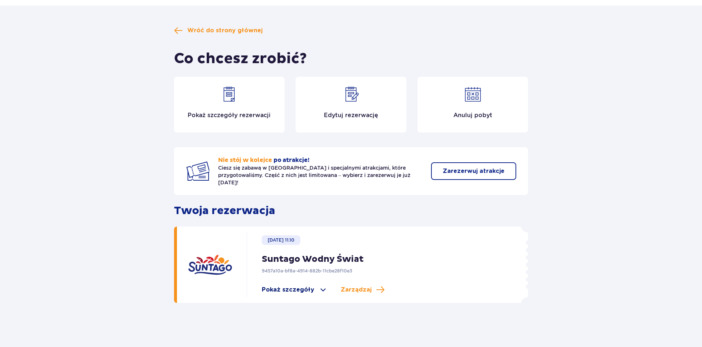
scroll to position [19, 0]
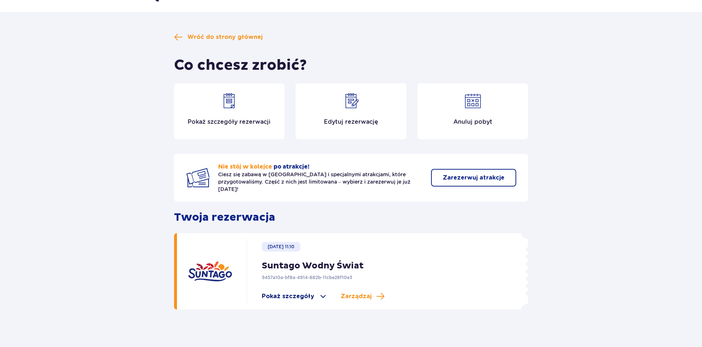
click at [304, 292] on span "Pokaż szczegóły" at bounding box center [288, 296] width 53 height 8
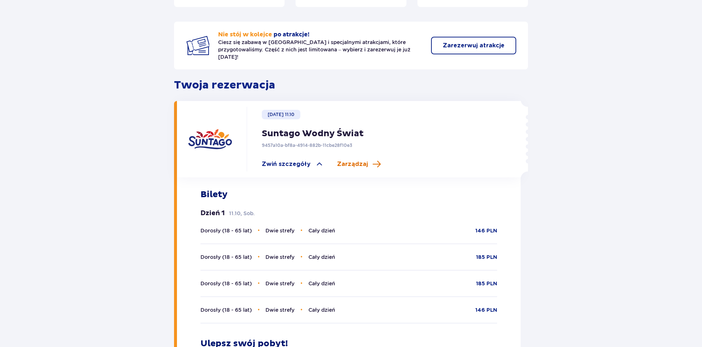
click at [353, 160] on span "Zarządzaj" at bounding box center [352, 164] width 31 height 8
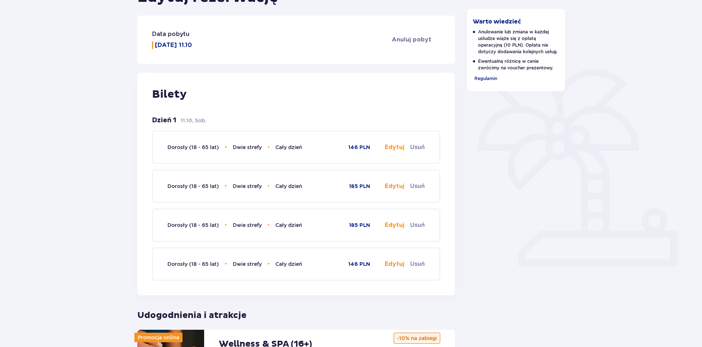
scroll to position [147, 0]
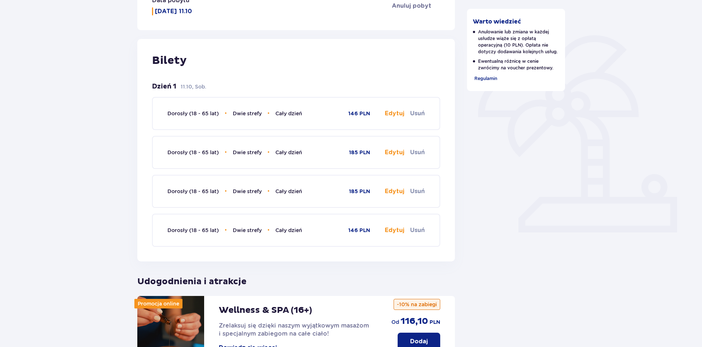
click at [389, 112] on button "Edytuj" at bounding box center [394, 113] width 19 height 8
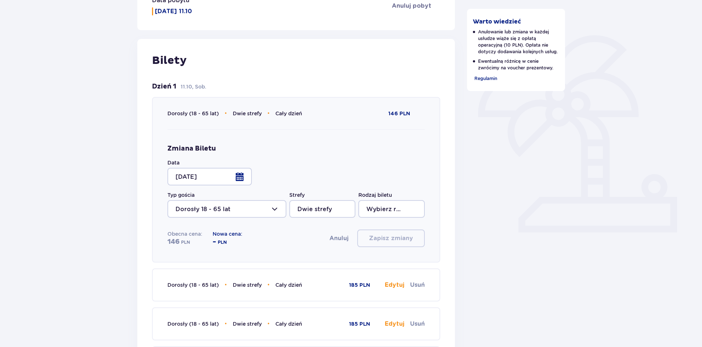
type input "Cały dzień"
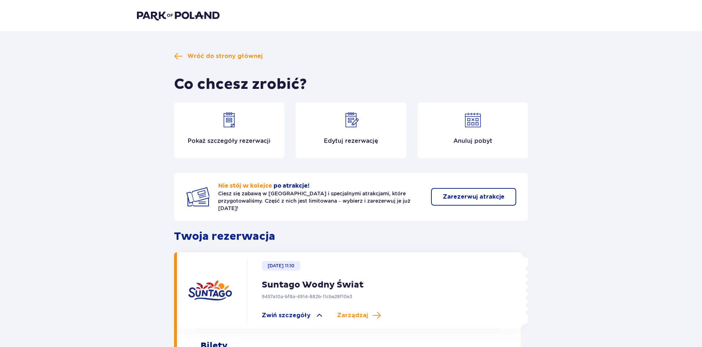
click at [171, 15] on img at bounding box center [178, 15] width 83 height 10
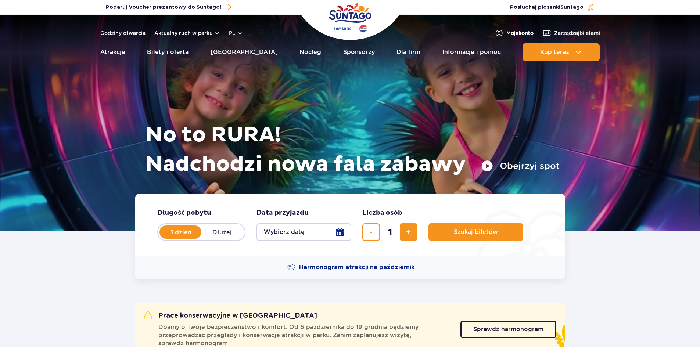
click at [506, 33] on span "Moje konto" at bounding box center [519, 32] width 27 height 7
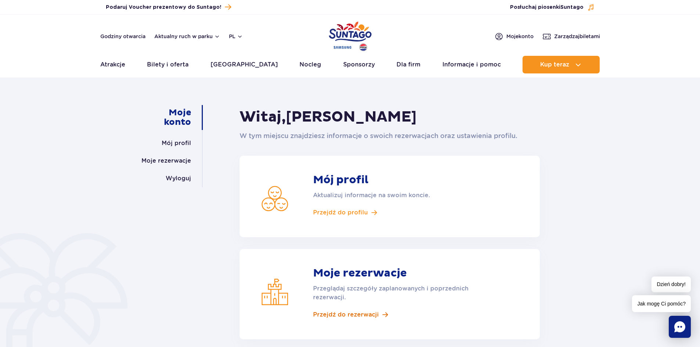
click at [347, 311] on span "Przejdź do rezerwacji" at bounding box center [346, 315] width 66 height 8
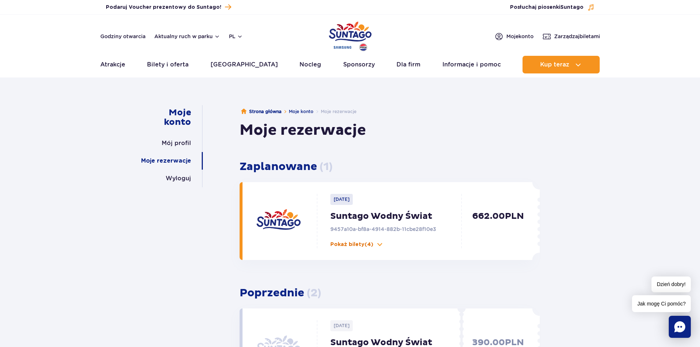
click at [369, 243] on p "Pokaż bilety (4)" at bounding box center [351, 244] width 43 height 7
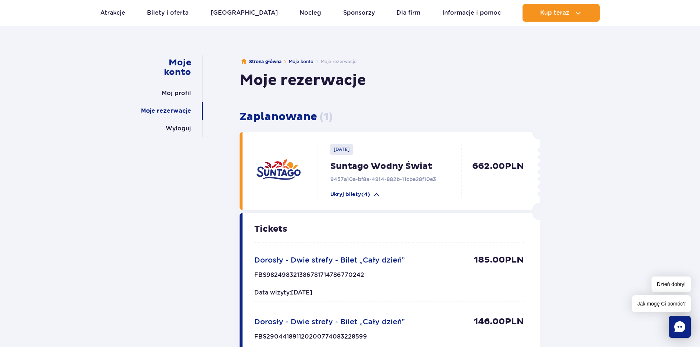
scroll to position [37, 0]
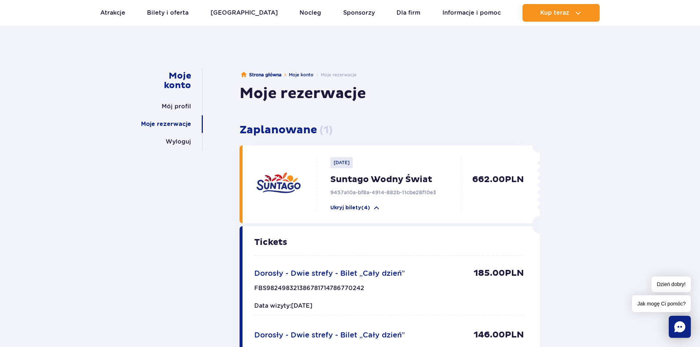
click at [382, 183] on p "Suntago Wodny Świat" at bounding box center [397, 179] width 135 height 11
click at [255, 176] on div at bounding box center [285, 190] width 62 height 66
click at [281, 180] on img at bounding box center [278, 185] width 44 height 44
click at [476, 177] on p "662.00 PLN" at bounding box center [494, 192] width 58 height 37
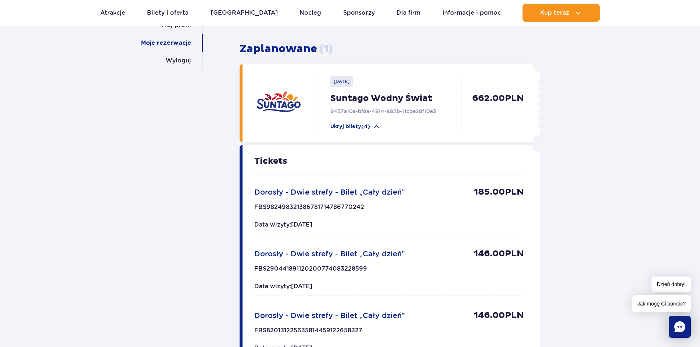
scroll to position [110, 0]
